Goal: Transaction & Acquisition: Purchase product/service

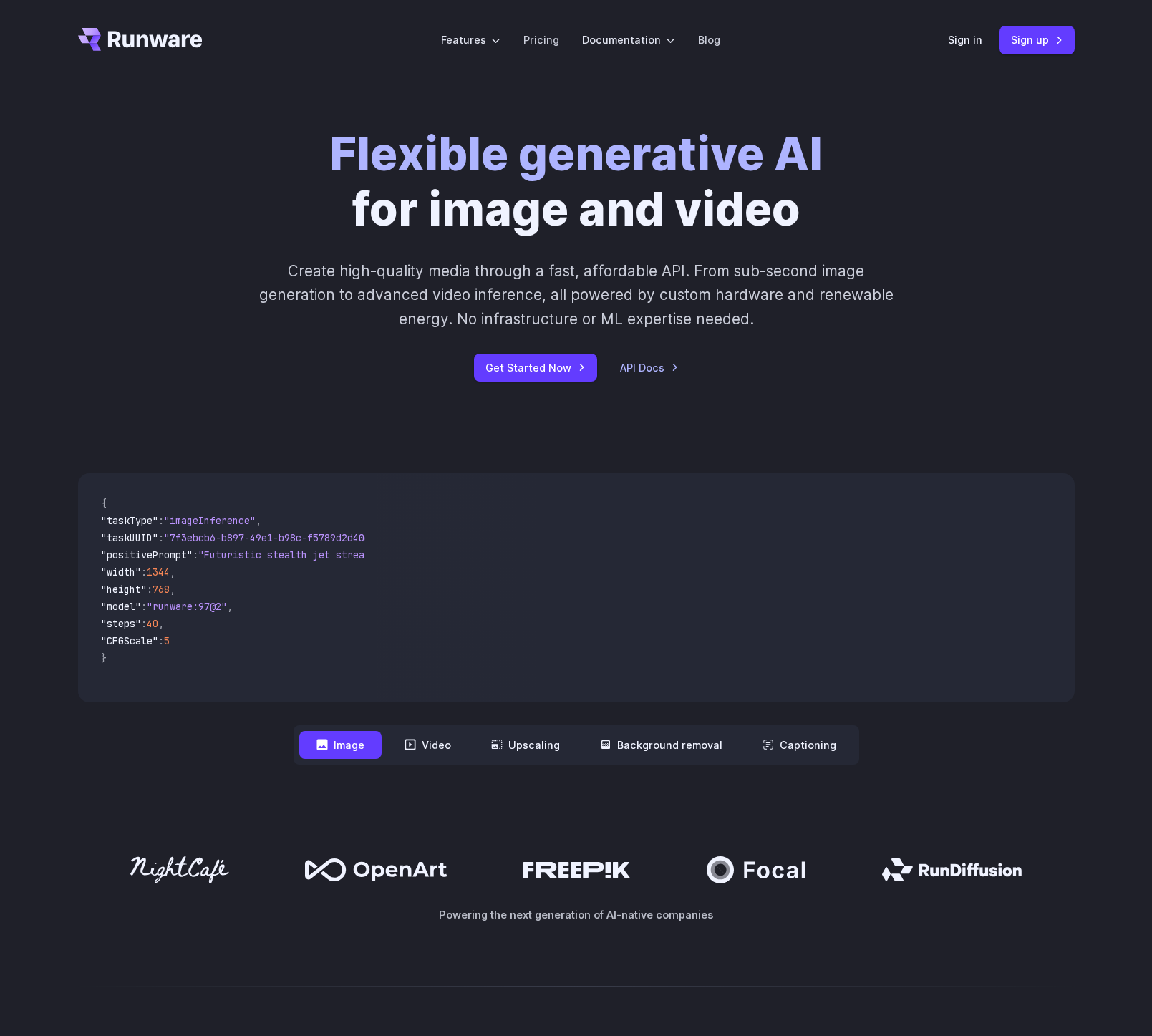
drag, startPoint x: 683, startPoint y: 274, endPoint x: 680, endPoint y: 224, distance: 50.1
click at [683, 274] on p "Create high-quality media through a fast, affordable API. From sub-second image…" at bounding box center [576, 295] width 638 height 72
click at [532, 54] on li "Pricing" at bounding box center [541, 40] width 59 height 40
click at [539, 42] on link "Pricing" at bounding box center [541, 40] width 36 height 16
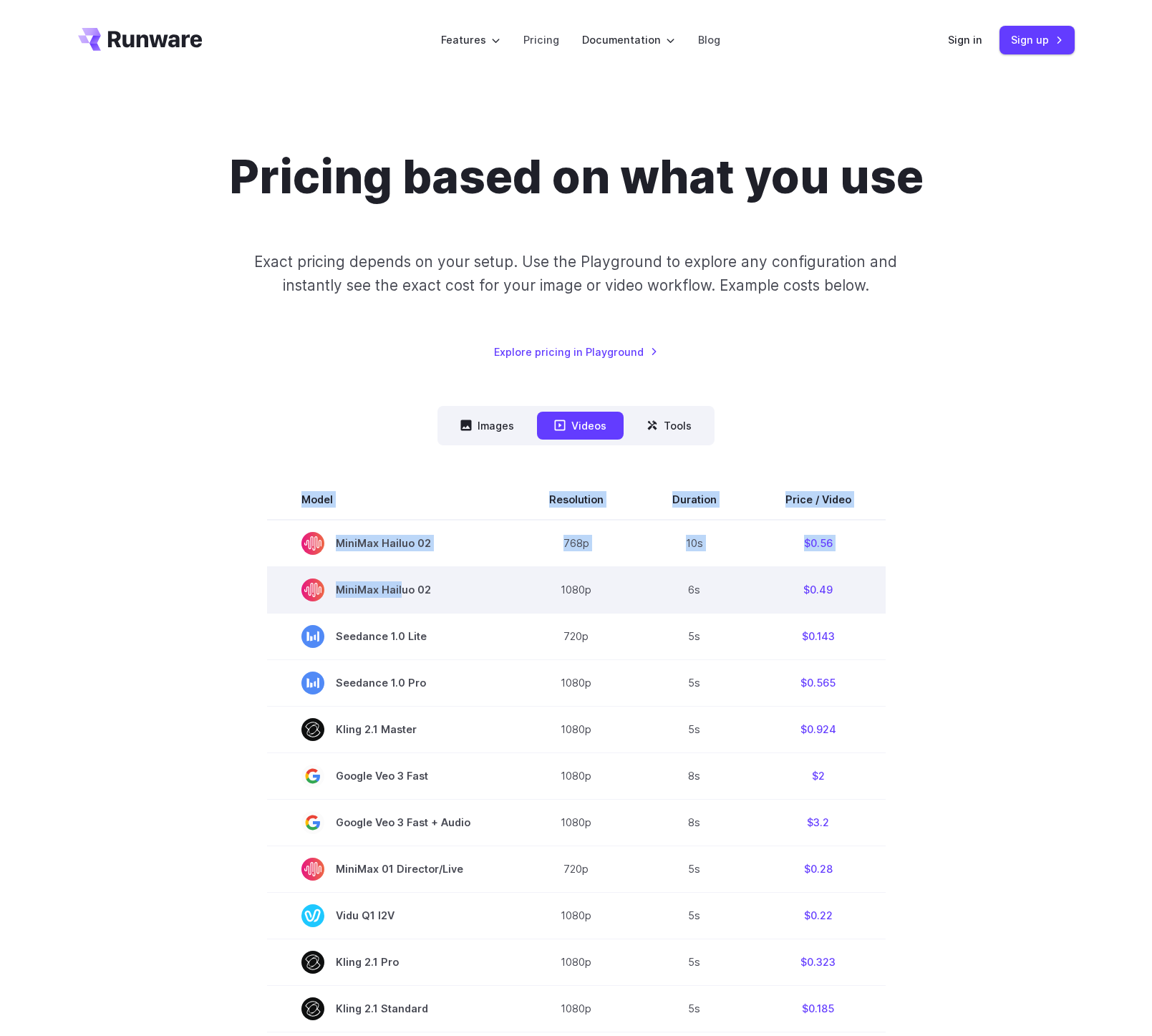
drag, startPoint x: 903, startPoint y: 591, endPoint x: 399, endPoint y: 587, distance: 504.0
click at [399, 587] on section "Model Resolution Duration Price / Video MiniMax Hailuo 02 768p 10s $0.56 MiniMa…" at bounding box center [576, 965] width 996 height 971
click at [399, 587] on span "MiniMax Hailuo 02" at bounding box center [390, 590] width 179 height 23
drag, startPoint x: 387, startPoint y: 590, endPoint x: 837, endPoint y: 587, distance: 450.0
click at [837, 587] on tr "MiniMax Hailuo 02 1080p 6s $0.49" at bounding box center [576, 590] width 618 height 46
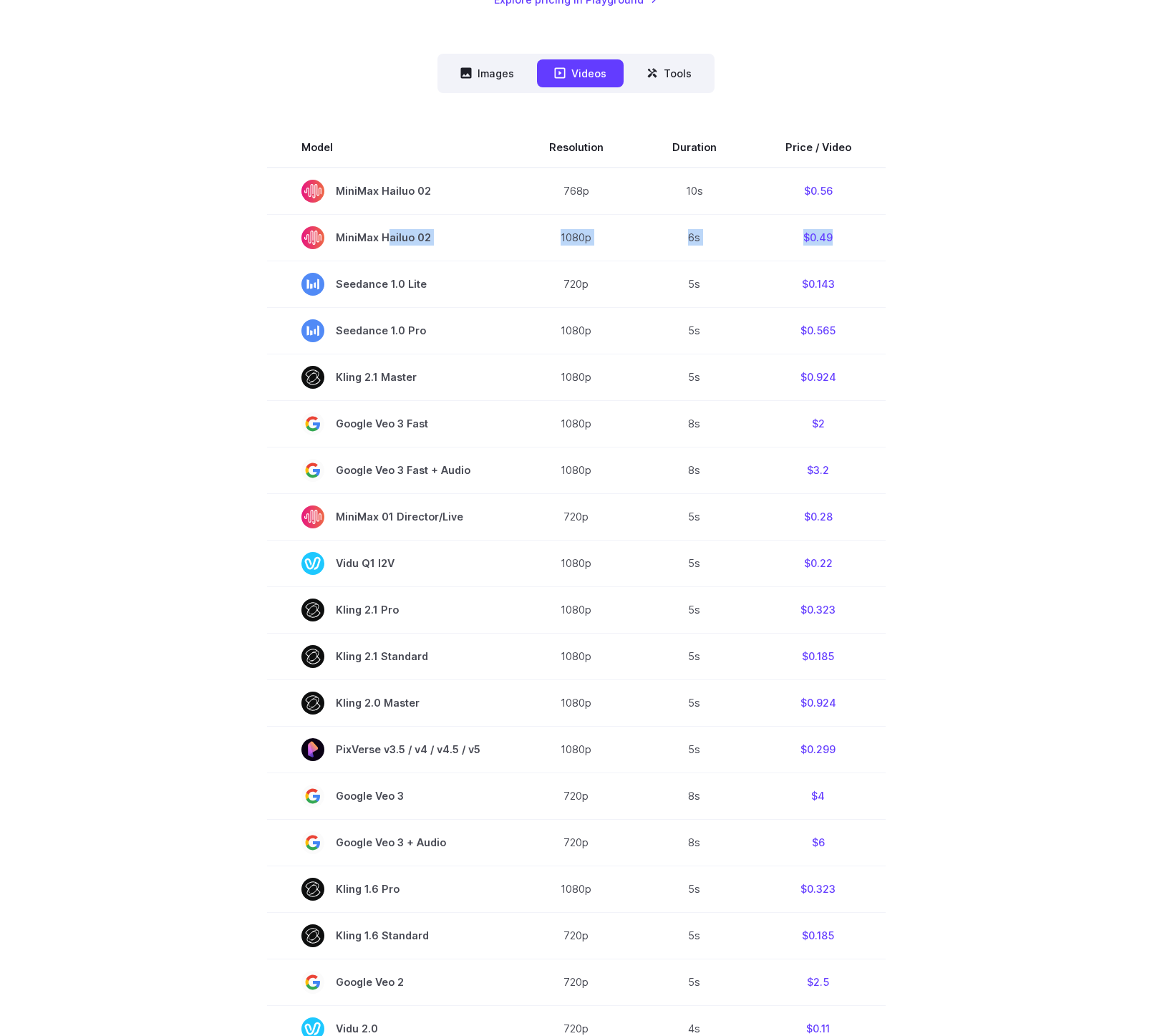
scroll to position [312, 0]
